Goal: Information Seeking & Learning: Check status

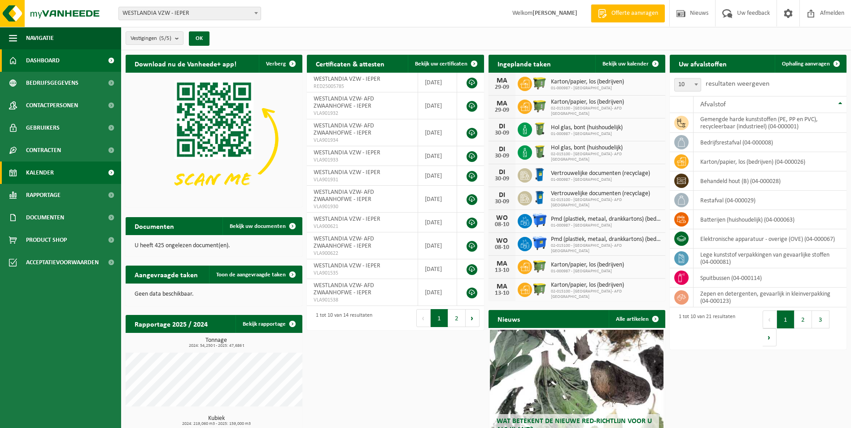
click at [39, 171] on span "Kalender" at bounding box center [40, 172] width 28 height 22
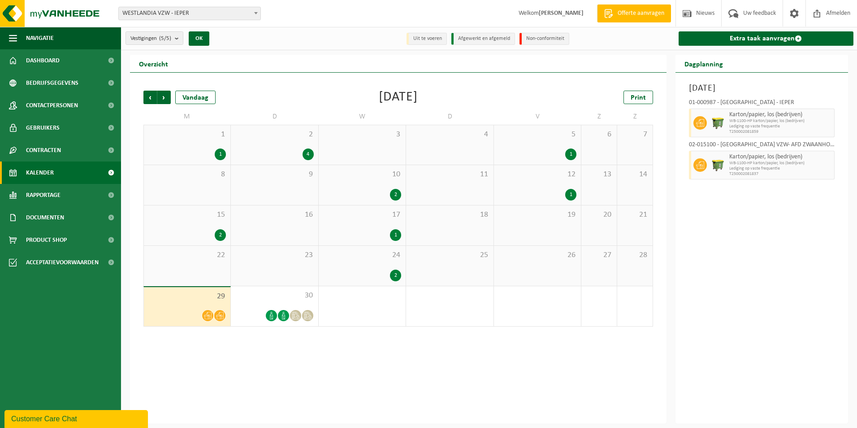
click at [200, 10] on span "WESTLANDIA VZW - IEPER" at bounding box center [190, 13] width 142 height 13
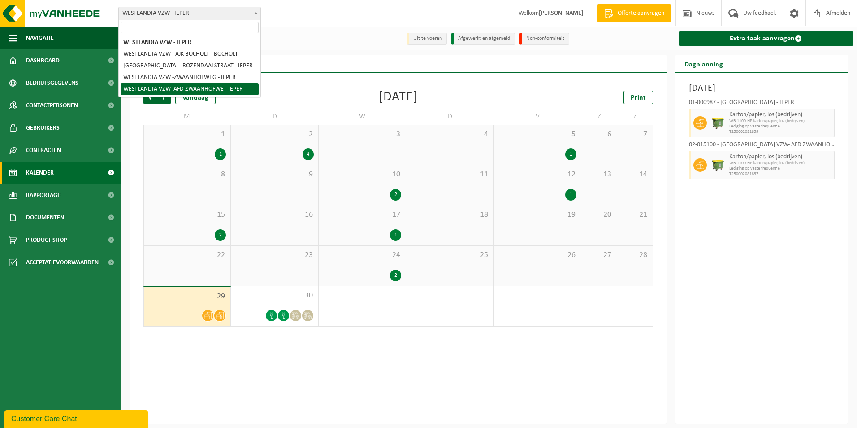
select select "7905"
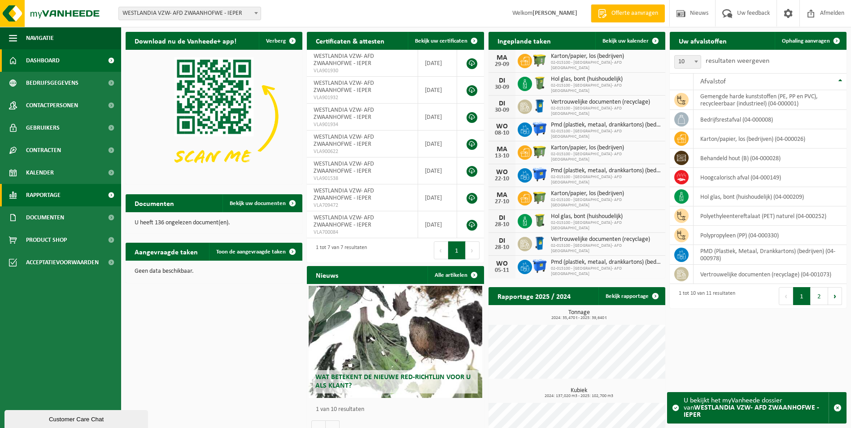
click at [54, 198] on span "Rapportage" at bounding box center [43, 195] width 35 height 22
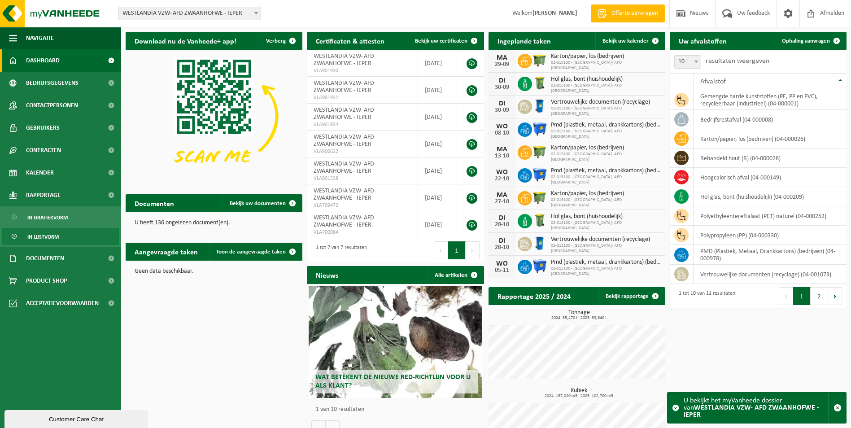
click at [56, 237] on span "In lijstvorm" at bounding box center [42, 236] width 31 height 17
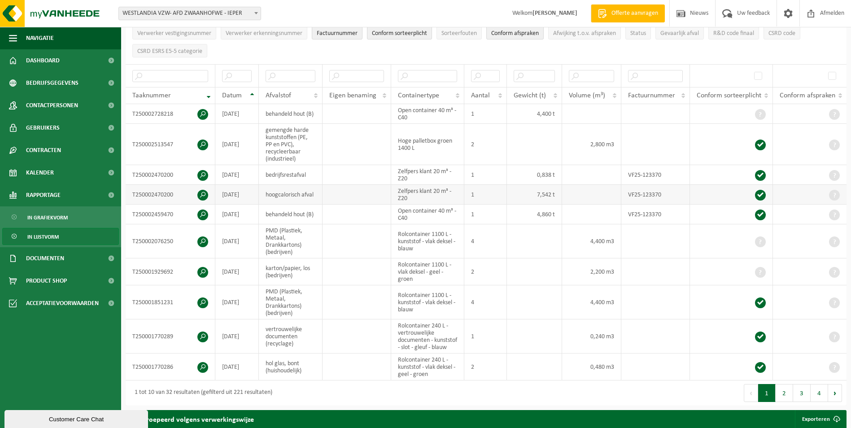
scroll to position [135, 0]
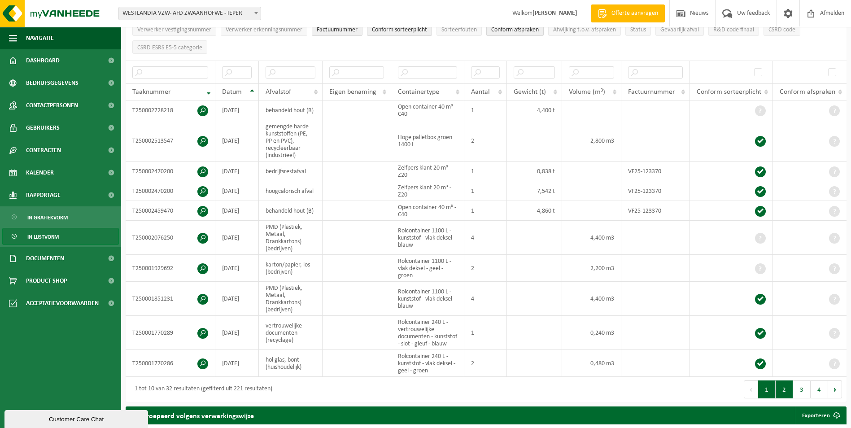
click at [784, 395] on button "2" at bounding box center [783, 389] width 17 height 18
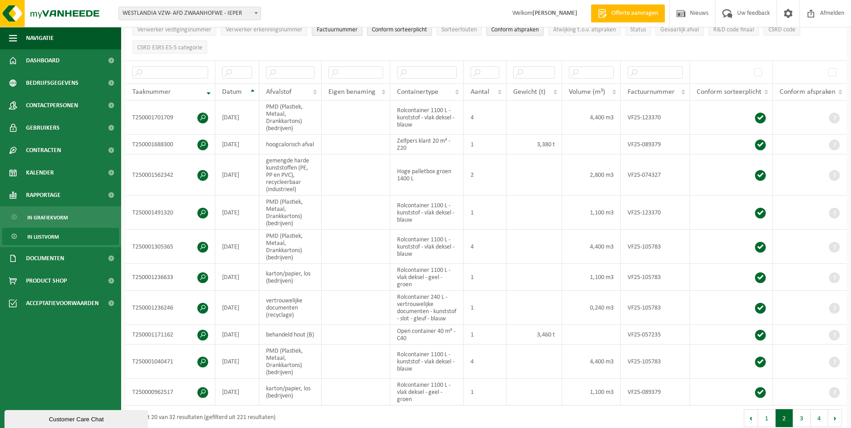
scroll to position [138, 0]
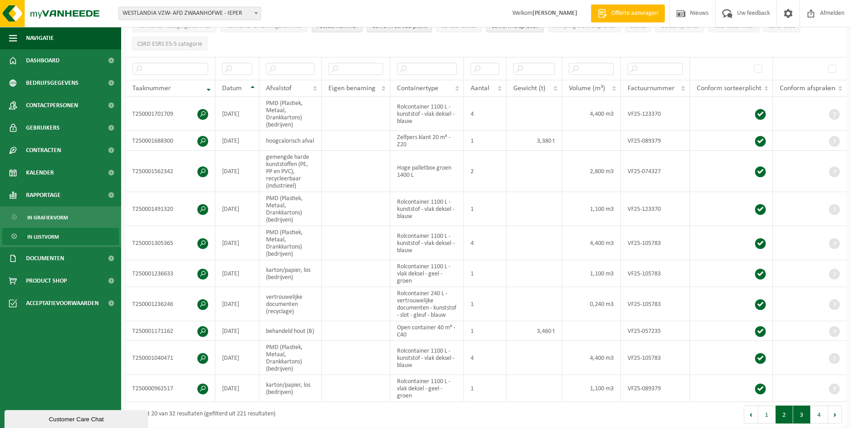
click at [803, 419] on button "3" at bounding box center [801, 414] width 17 height 18
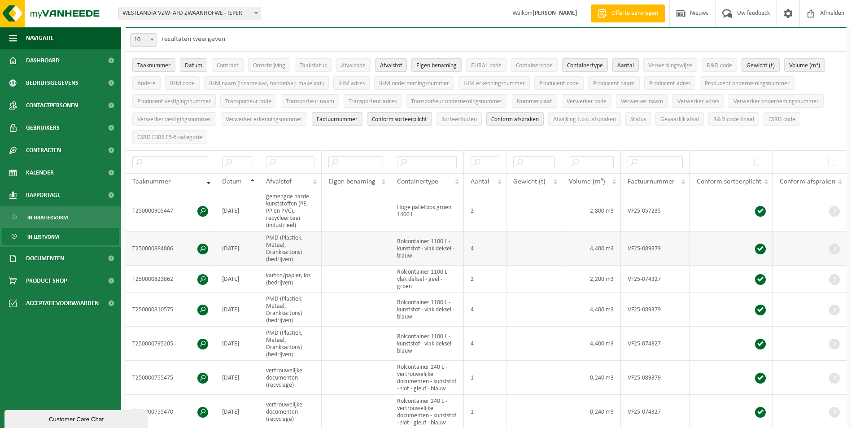
scroll to position [0, 0]
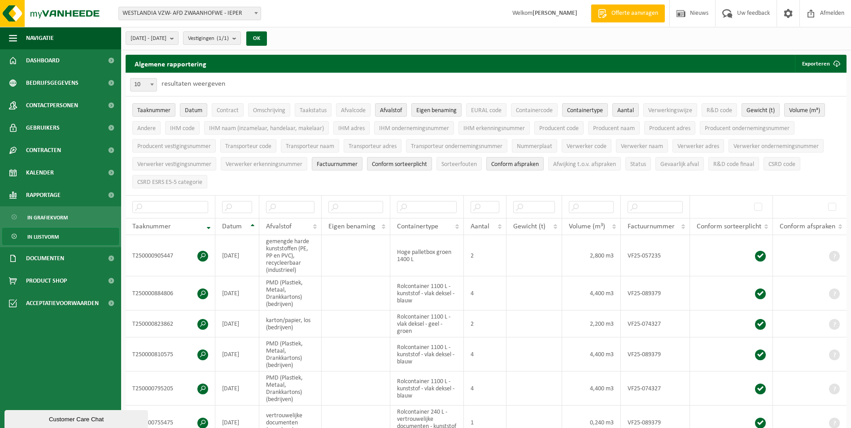
click at [248, 13] on span "WESTLANDIA VZW- AFD ZWAANHOFWE - IEPER" at bounding box center [190, 13] width 142 height 13
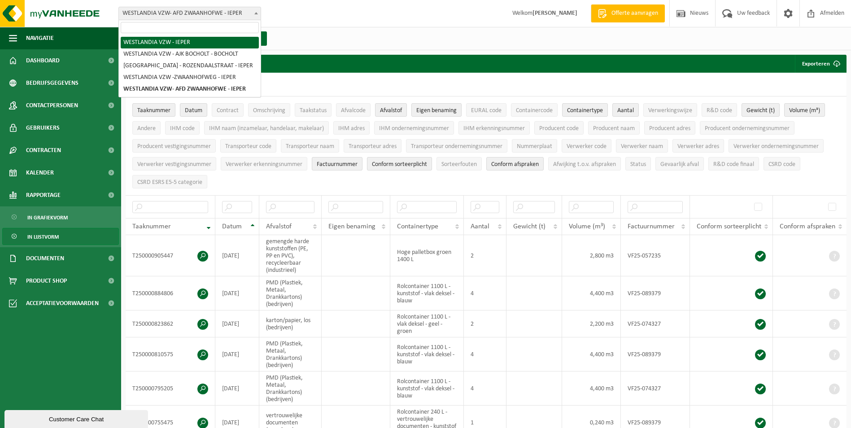
select select "7885"
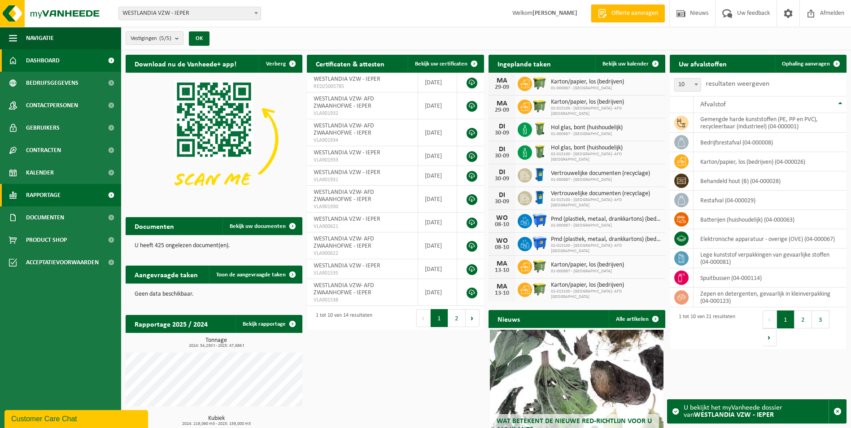
click at [45, 192] on span "Rapportage" at bounding box center [43, 195] width 35 height 22
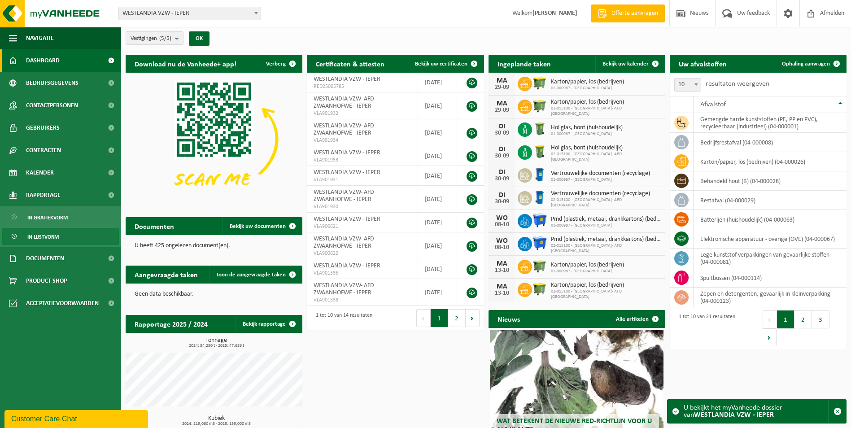
click at [53, 237] on span "In lijstvorm" at bounding box center [42, 236] width 31 height 17
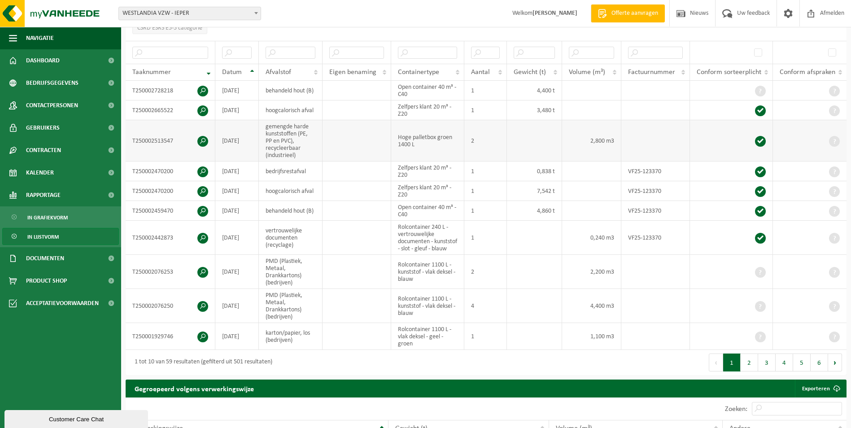
scroll to position [179, 0]
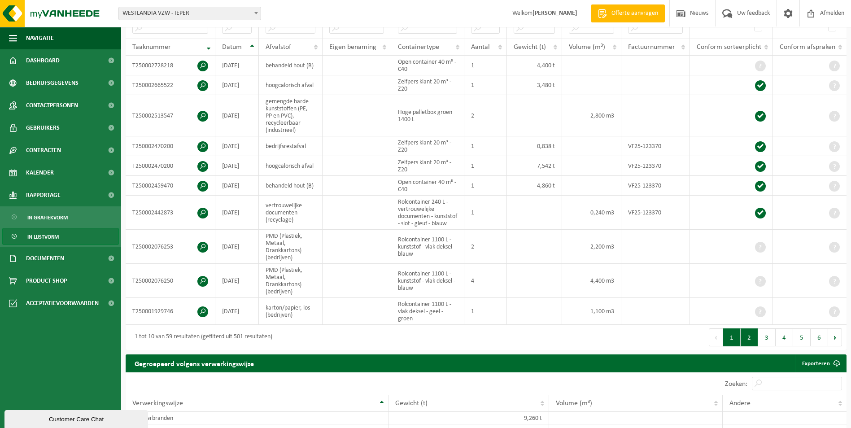
click at [747, 345] on button "2" at bounding box center [748, 337] width 17 height 18
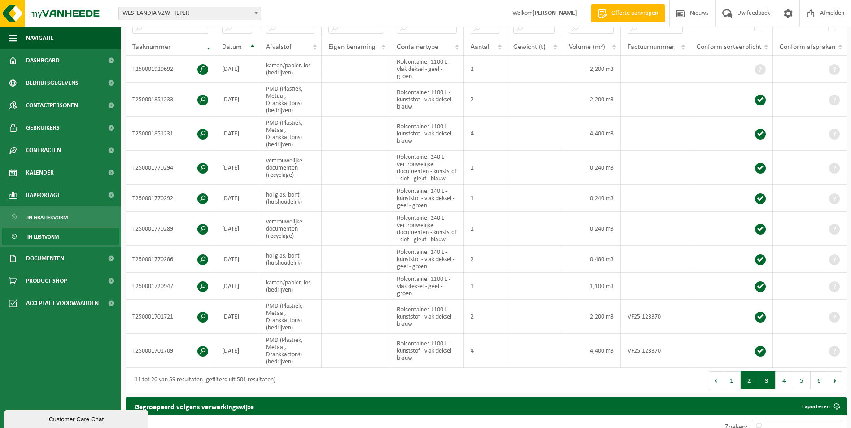
click at [767, 389] on button "3" at bounding box center [766, 380] width 17 height 18
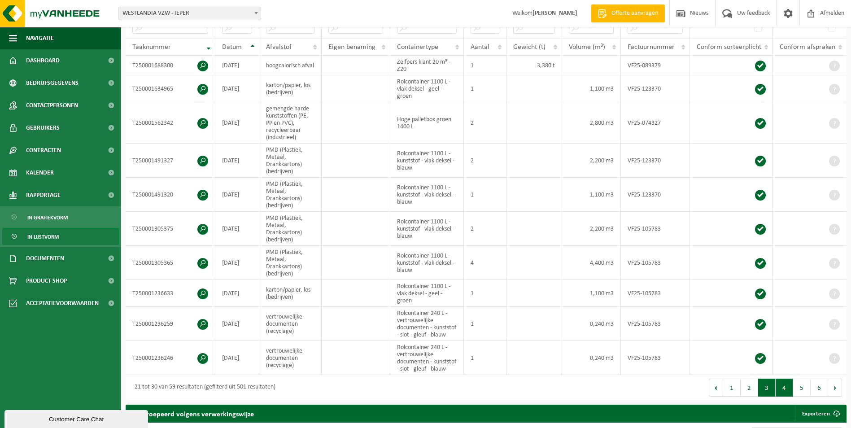
click at [783, 396] on button "4" at bounding box center [783, 387] width 17 height 18
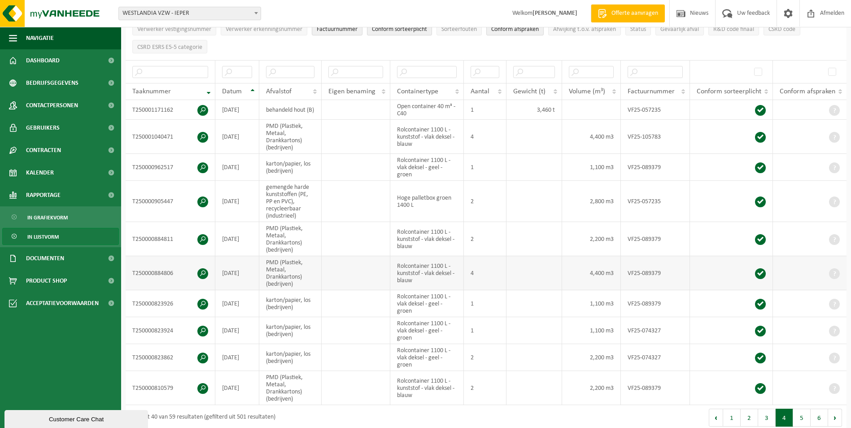
scroll to position [135, 0]
click at [252, 89] on th "Datum" at bounding box center [237, 91] width 44 height 17
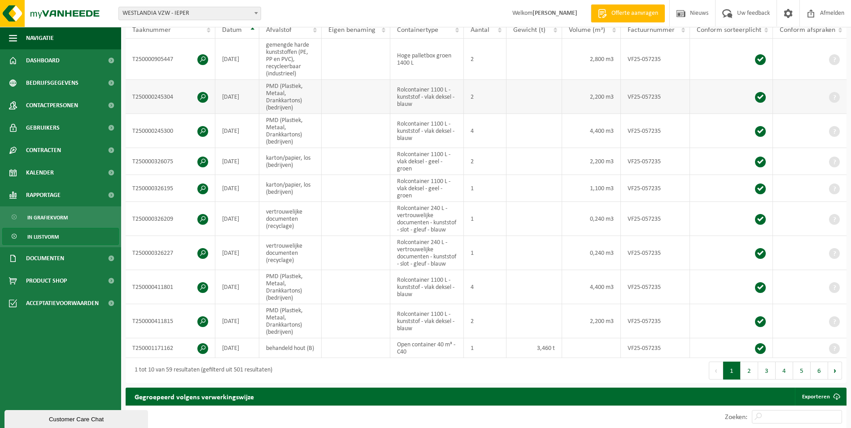
scroll to position [224, 0]
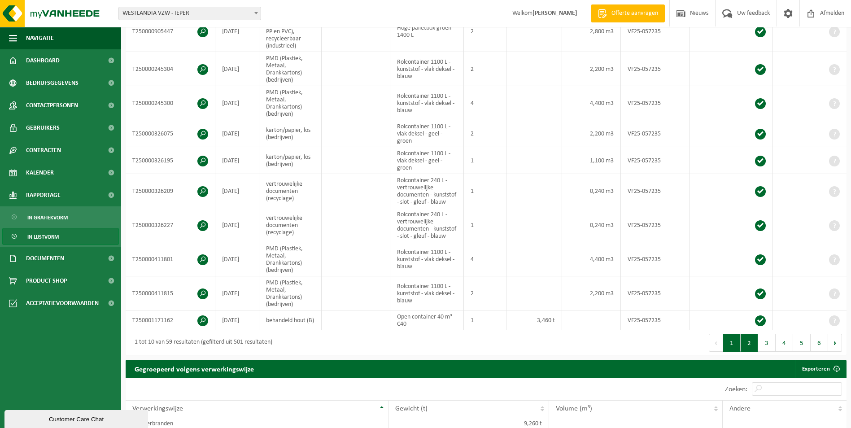
click at [747, 352] on button "2" at bounding box center [748, 343] width 17 height 18
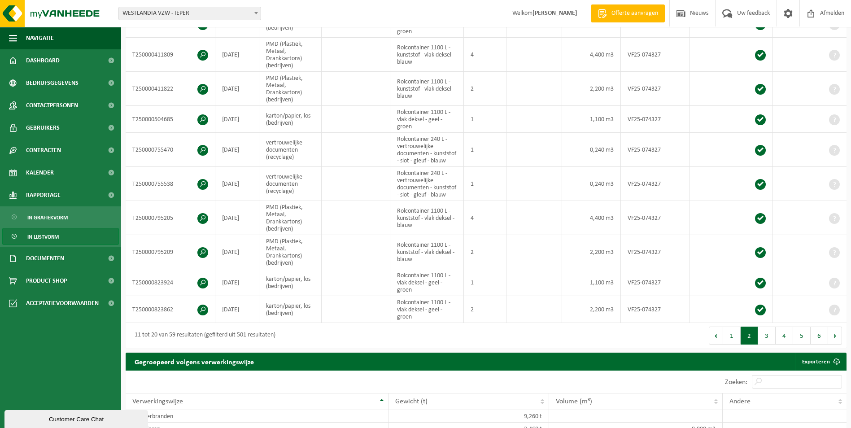
scroll to position [221, 0]
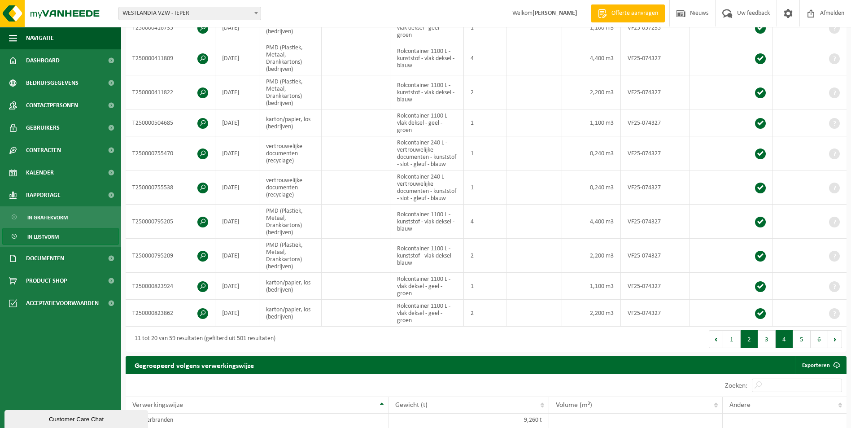
click at [785, 348] on button "4" at bounding box center [783, 339] width 17 height 18
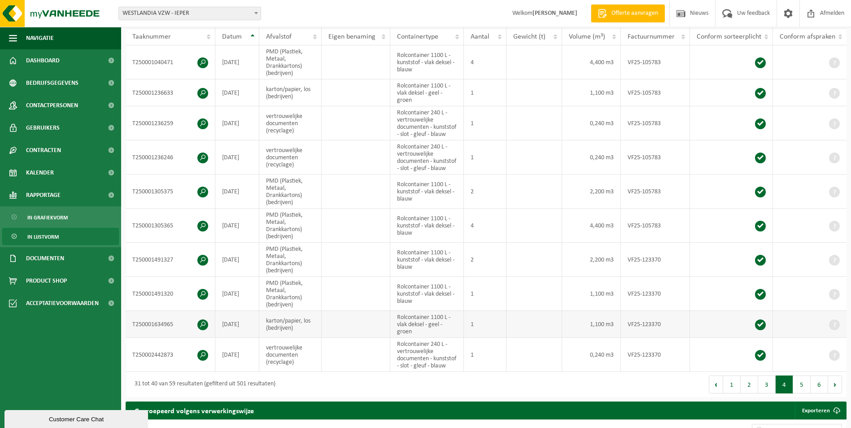
scroll to position [187, 0]
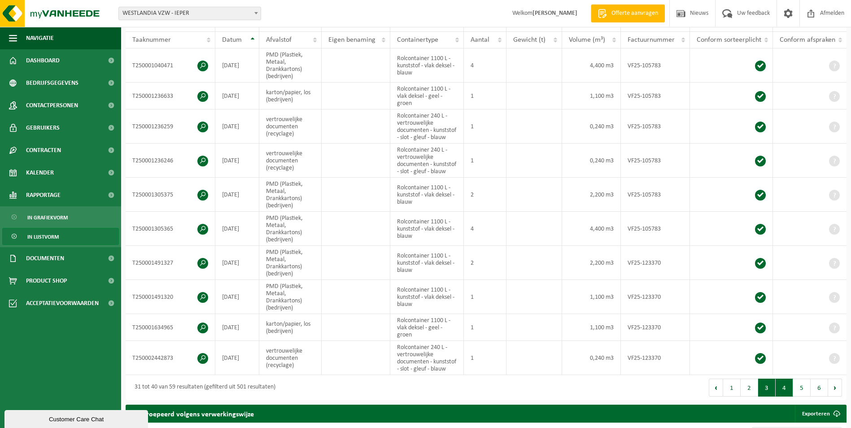
click at [766, 396] on button "3" at bounding box center [766, 387] width 17 height 18
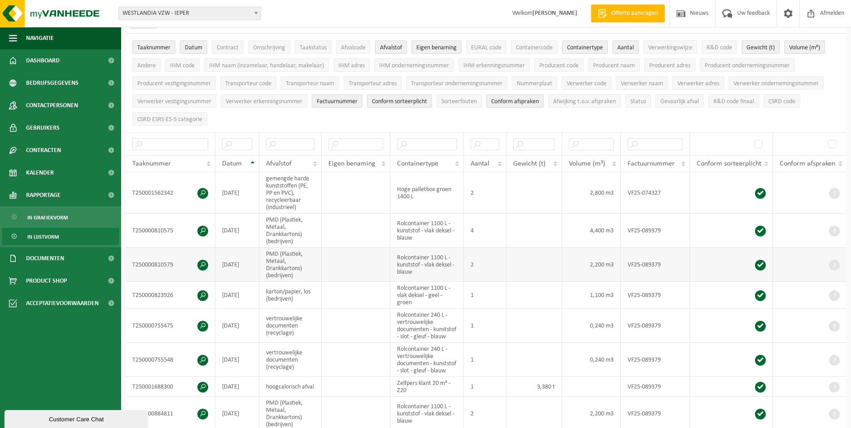
scroll to position [52, 0]
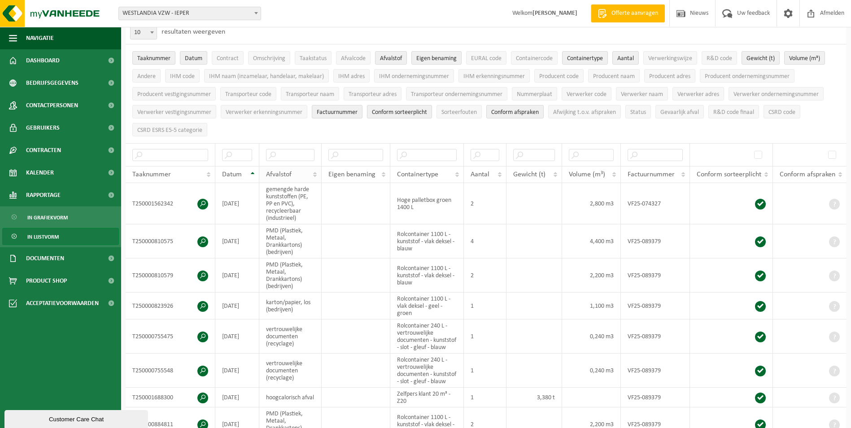
click at [317, 169] on th "Afvalstof" at bounding box center [290, 174] width 62 height 17
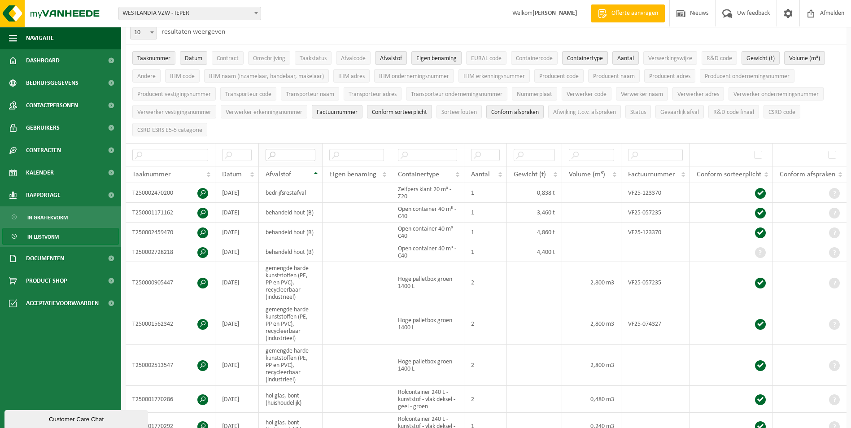
click at [289, 154] on input "text" at bounding box center [290, 155] width 50 height 12
type input "hout"
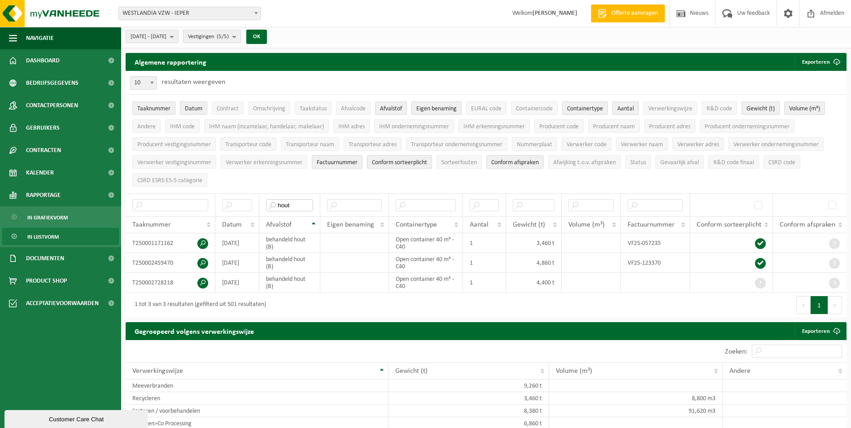
scroll to position [0, 0]
